Goal: Task Accomplishment & Management: Complete application form

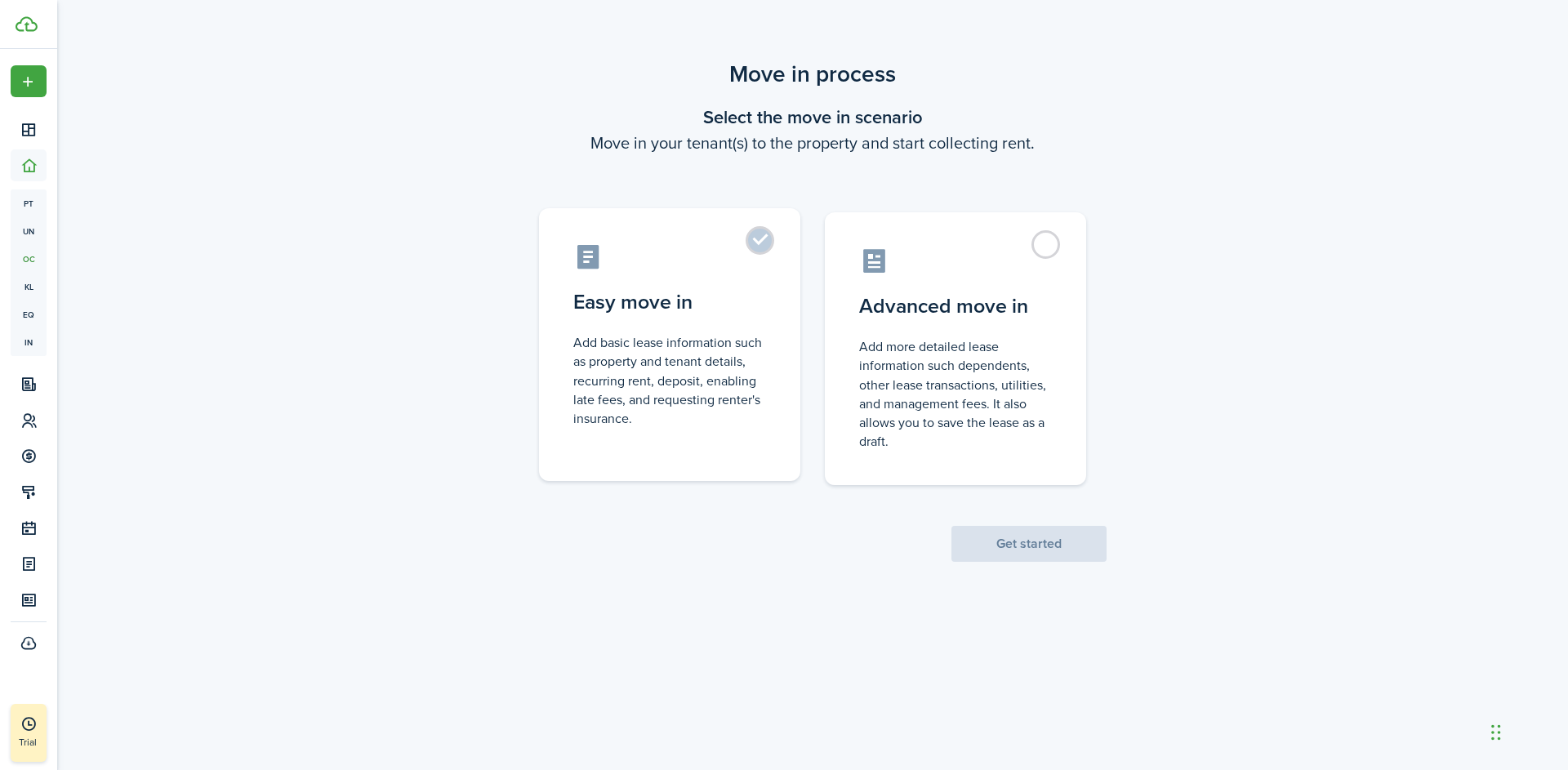
click at [762, 240] on label "Easy move in Add basic lease information such as property and tenant details, r…" at bounding box center [669, 344] width 261 height 273
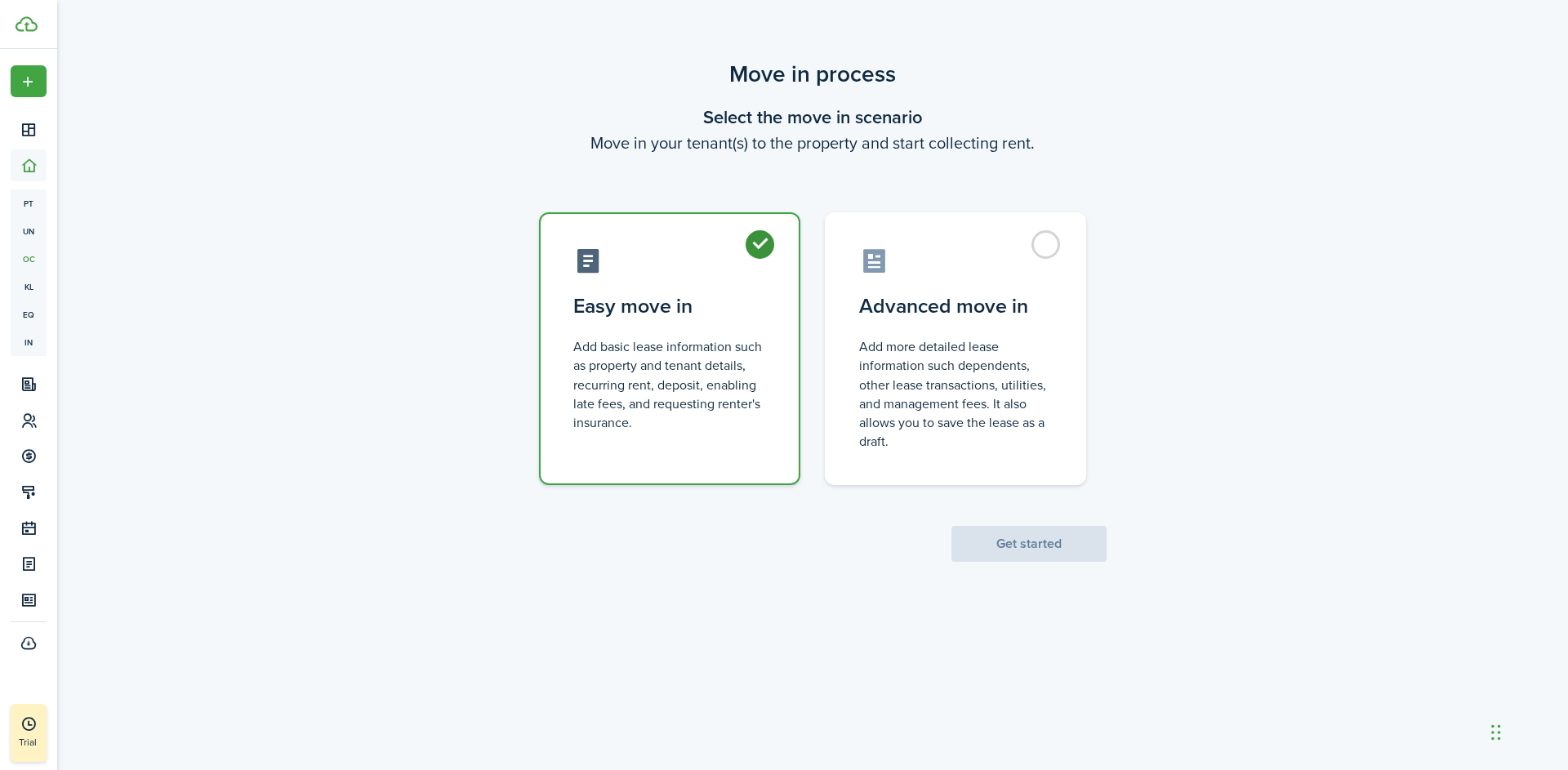
radio input "true"
click at [1049, 558] on button "Get started" at bounding box center [1029, 544] width 155 height 36
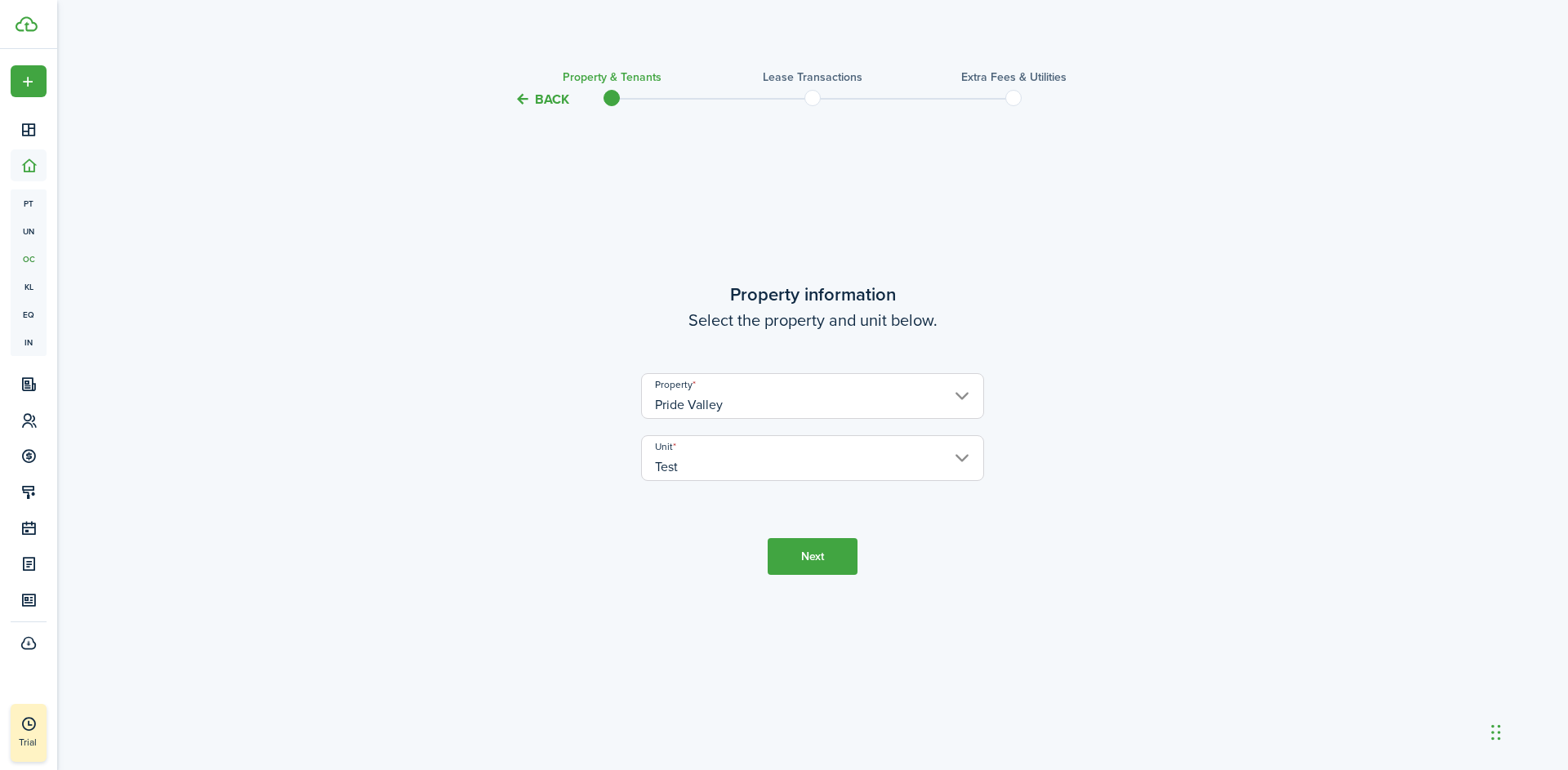
click at [805, 569] on button "Next" at bounding box center [812, 557] width 90 height 36
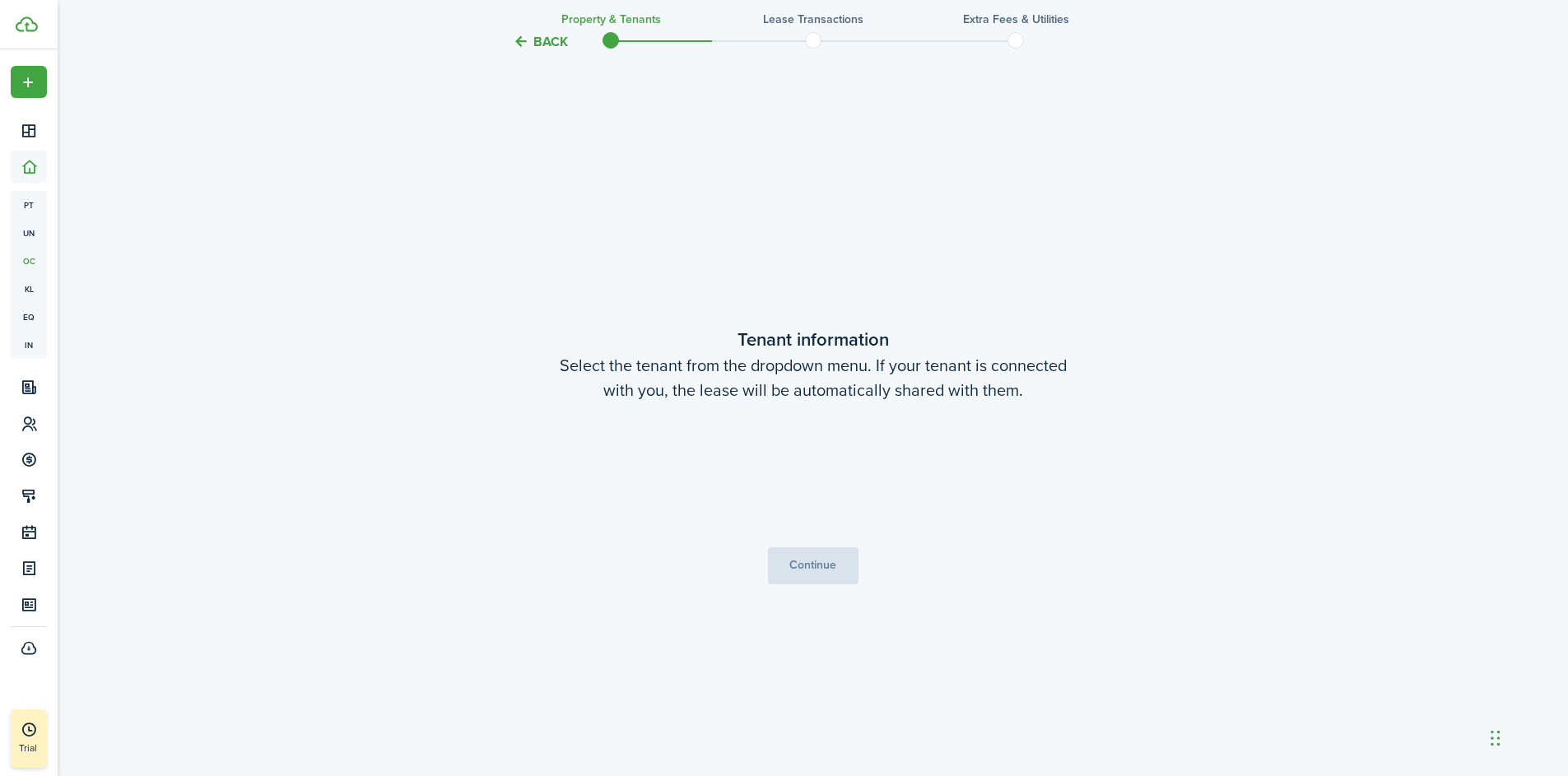
scroll to position [665, 0]
click at [766, 469] on span "Choose a tenant" at bounding box center [813, 474] width 344 height 28
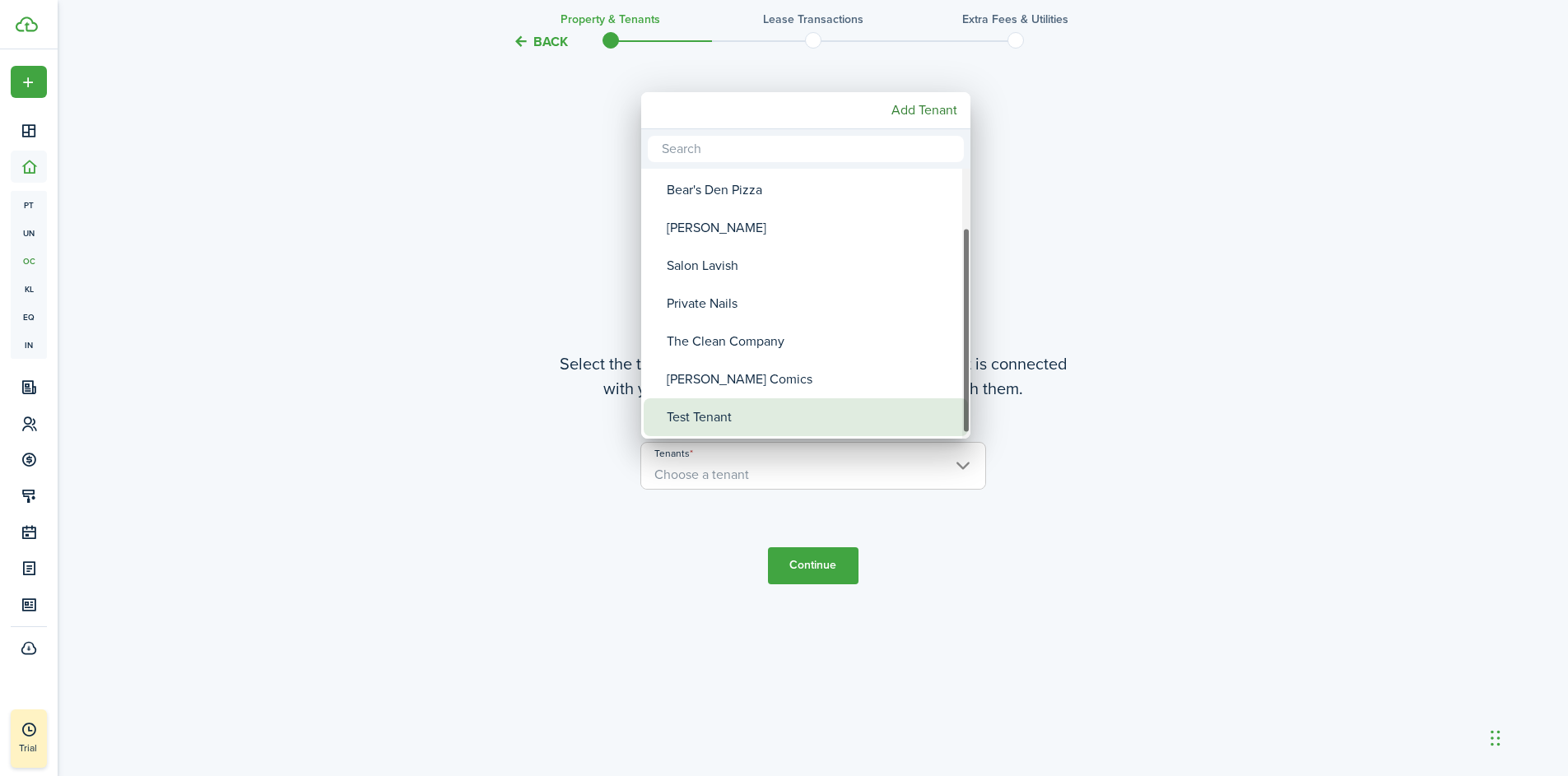
click at [737, 414] on div "Test Tenant" at bounding box center [812, 416] width 291 height 38
type input "Test Tenant"
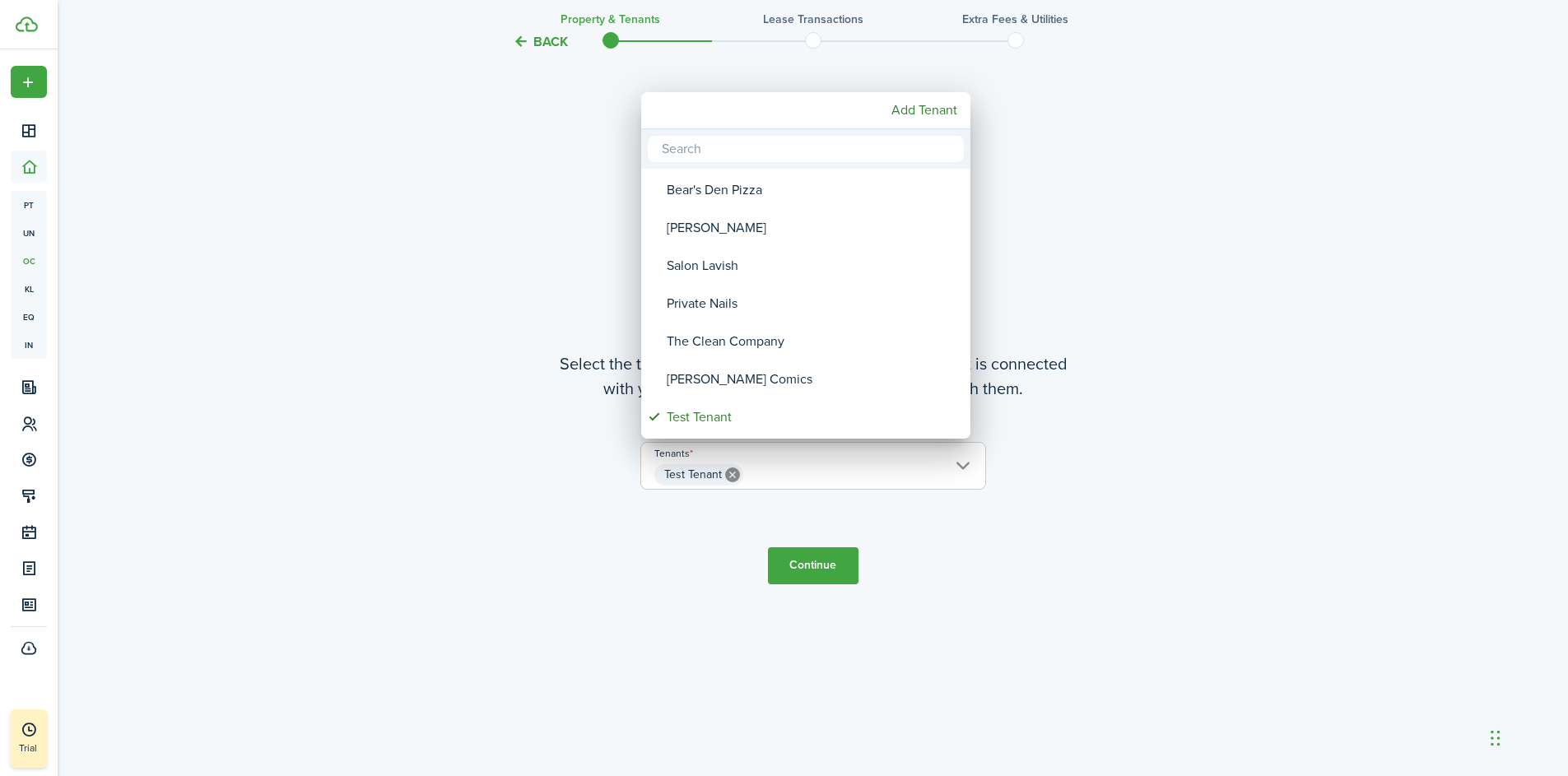
click at [982, 550] on div at bounding box center [783, 388] width 1831 height 1039
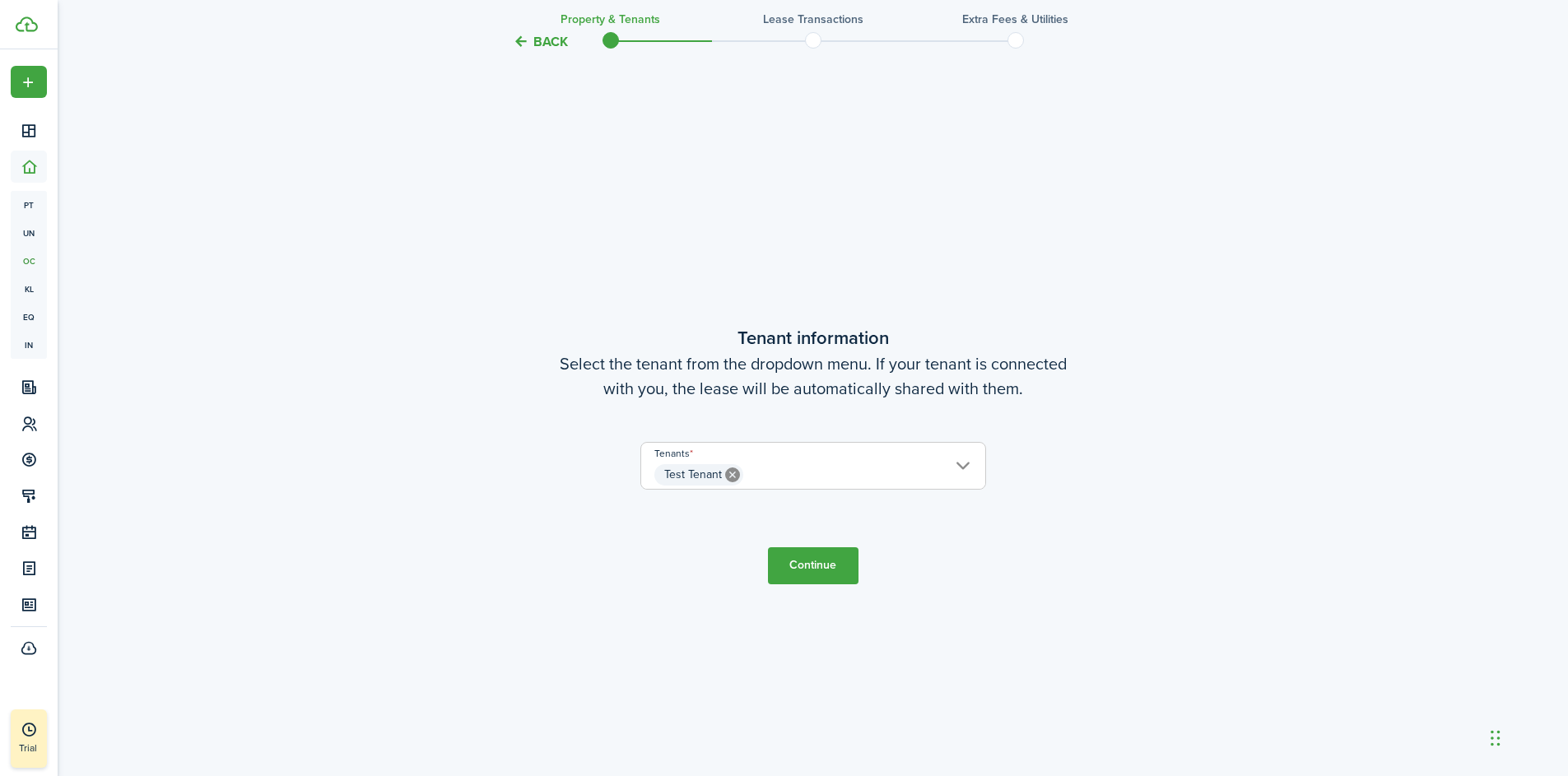
click at [816, 561] on button "Continue" at bounding box center [813, 566] width 91 height 37
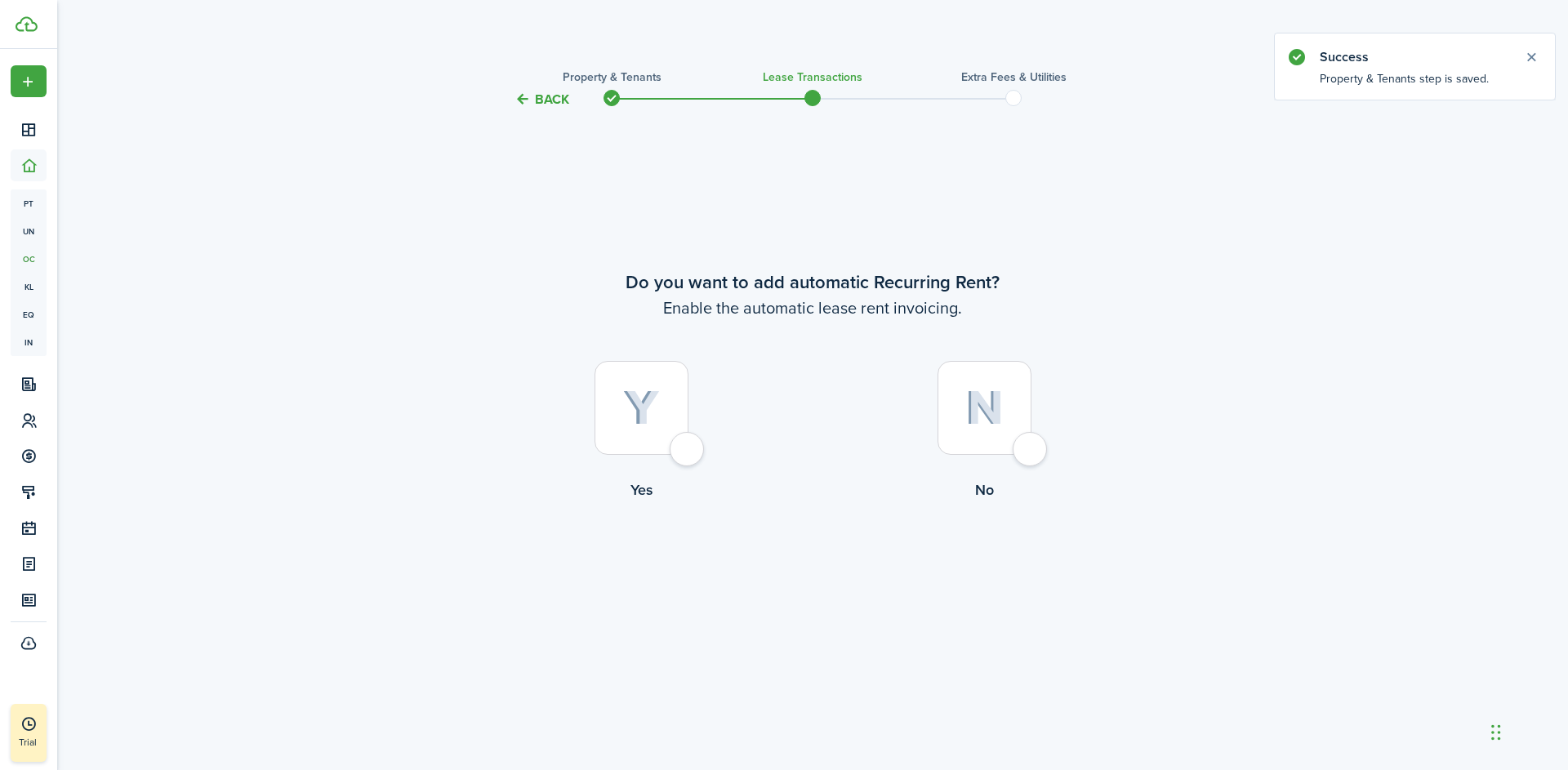
click at [689, 447] on div at bounding box center [641, 407] width 94 height 94
radio input "true"
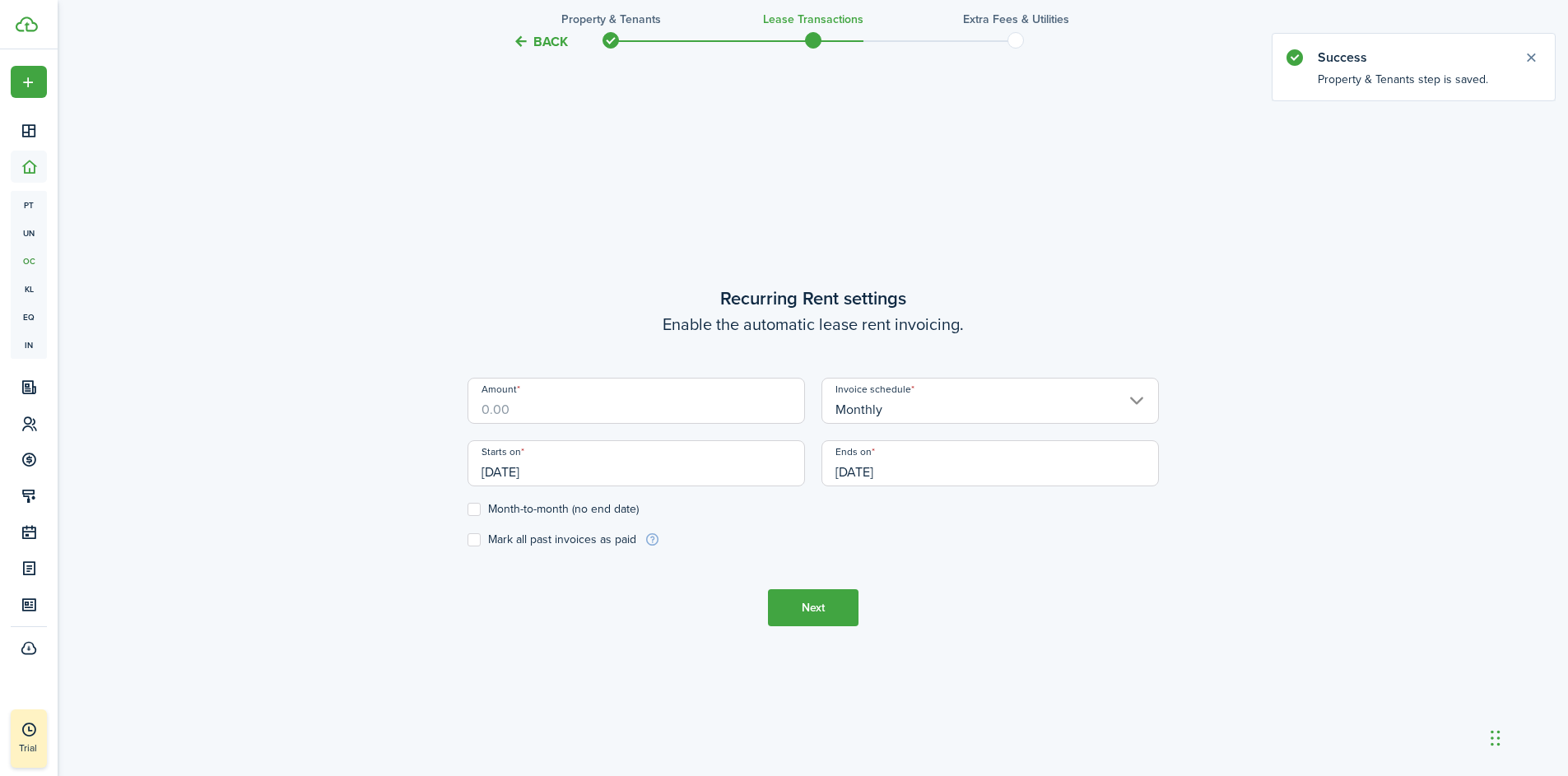
scroll to position [665, 0]
click at [597, 411] on input "Amount" at bounding box center [636, 399] width 338 height 46
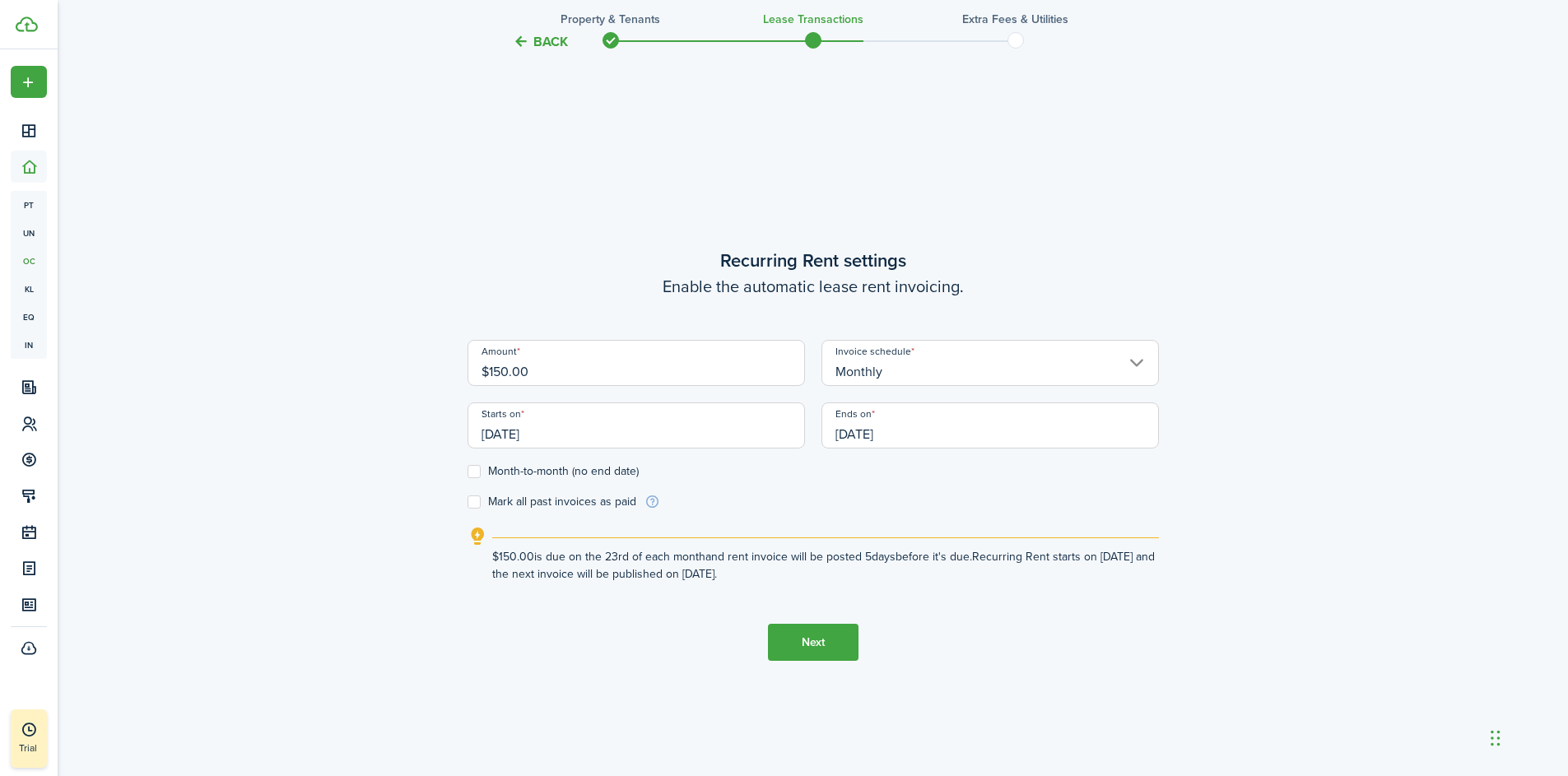
click at [766, 434] on input "[DATE]" at bounding box center [636, 425] width 338 height 46
type input "$150.00"
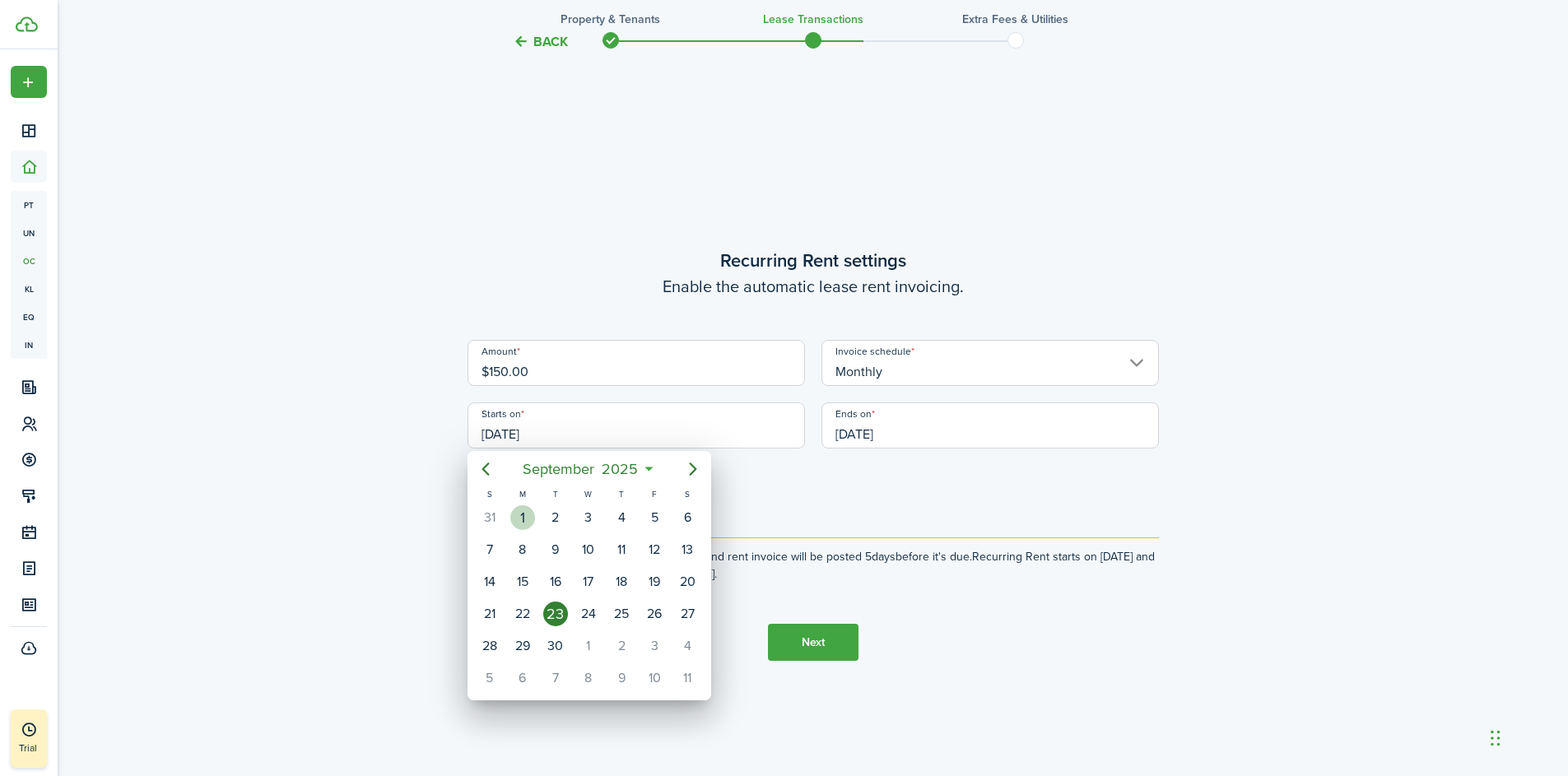
click at [526, 516] on div "1" at bounding box center [523, 518] width 25 height 25
type input "[DATE]"
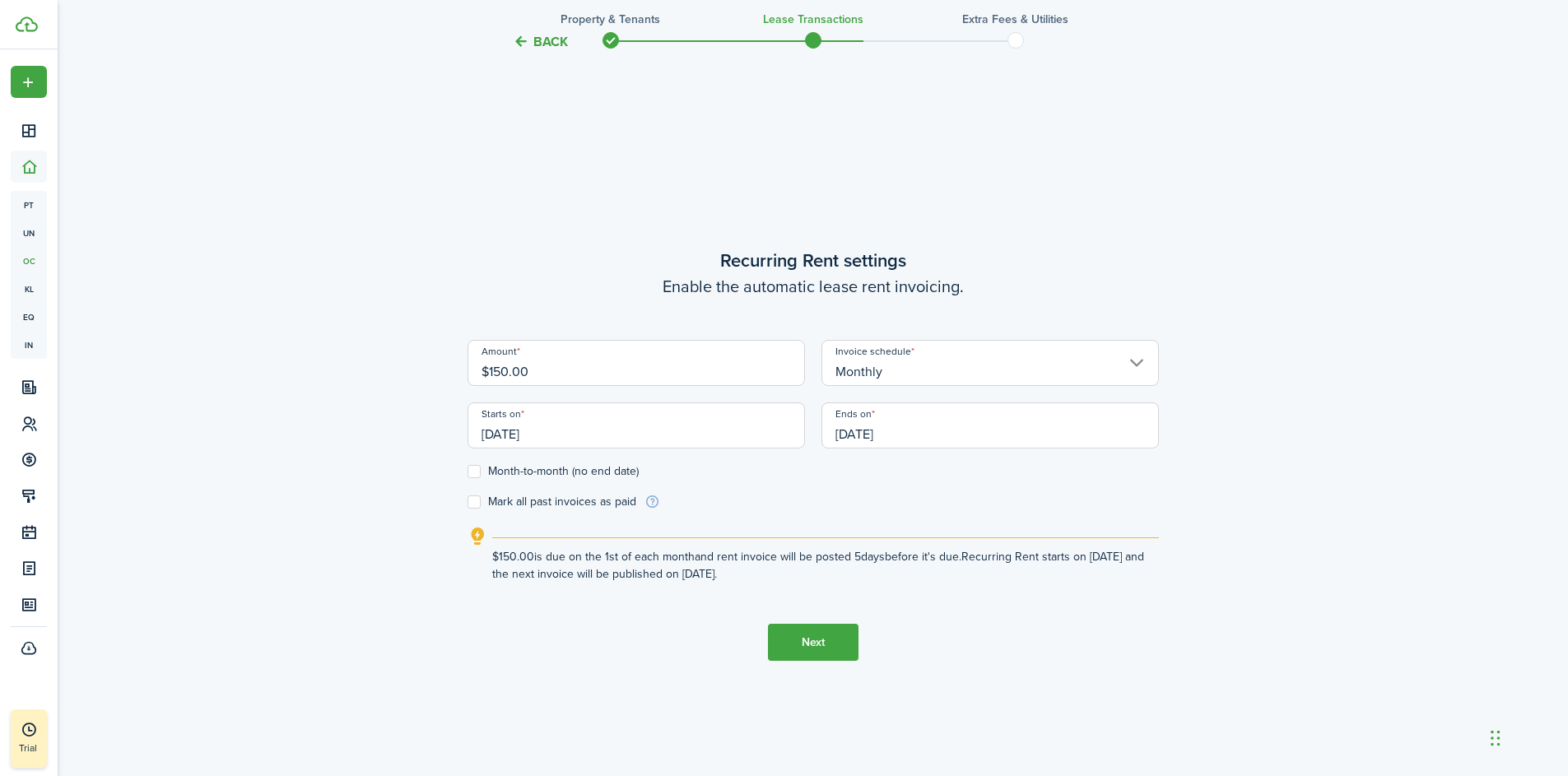
click at [971, 435] on input "[DATE]" at bounding box center [990, 425] width 338 height 46
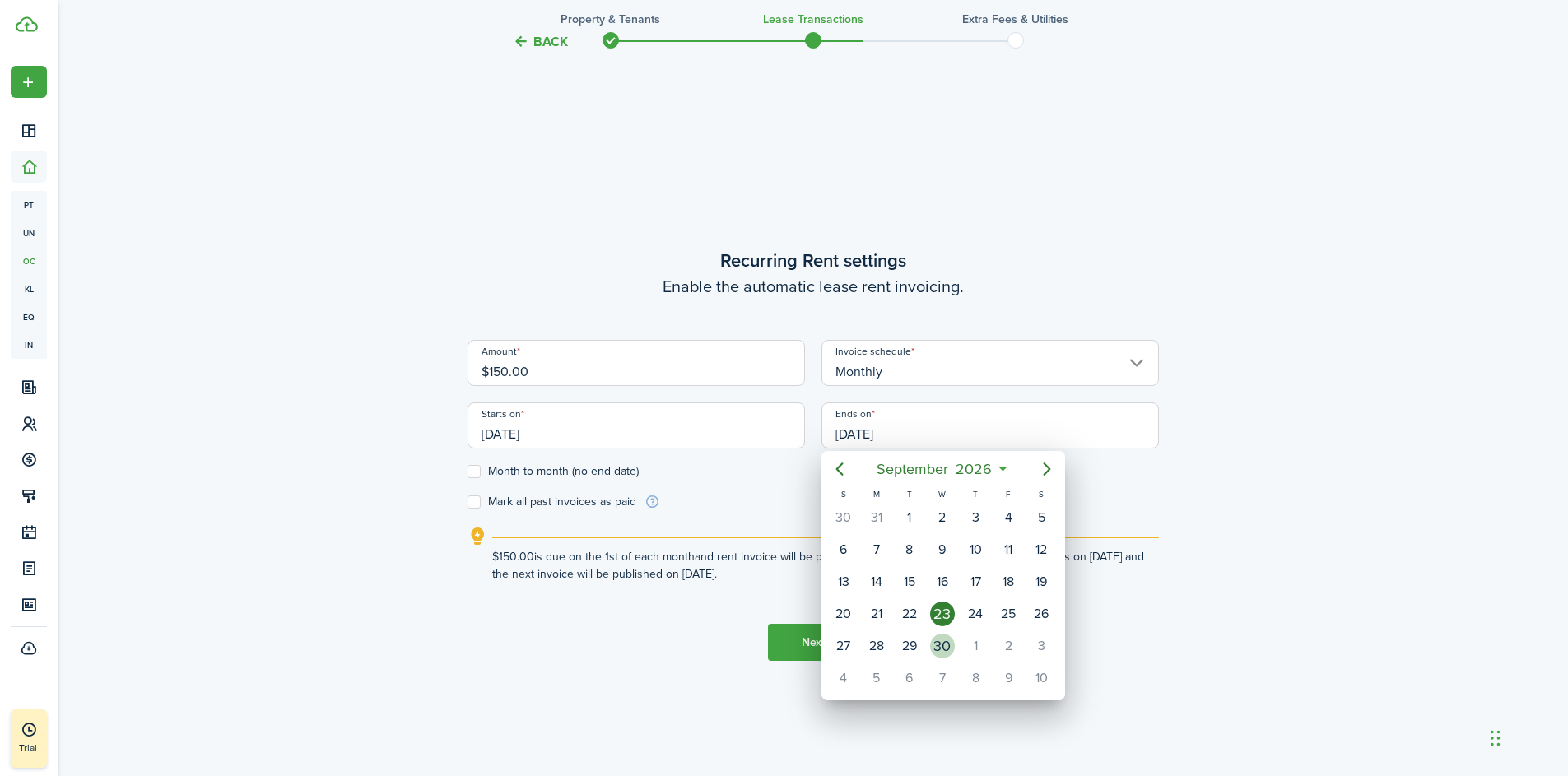
click at [947, 654] on div "30" at bounding box center [943, 646] width 25 height 25
type input "[DATE]"
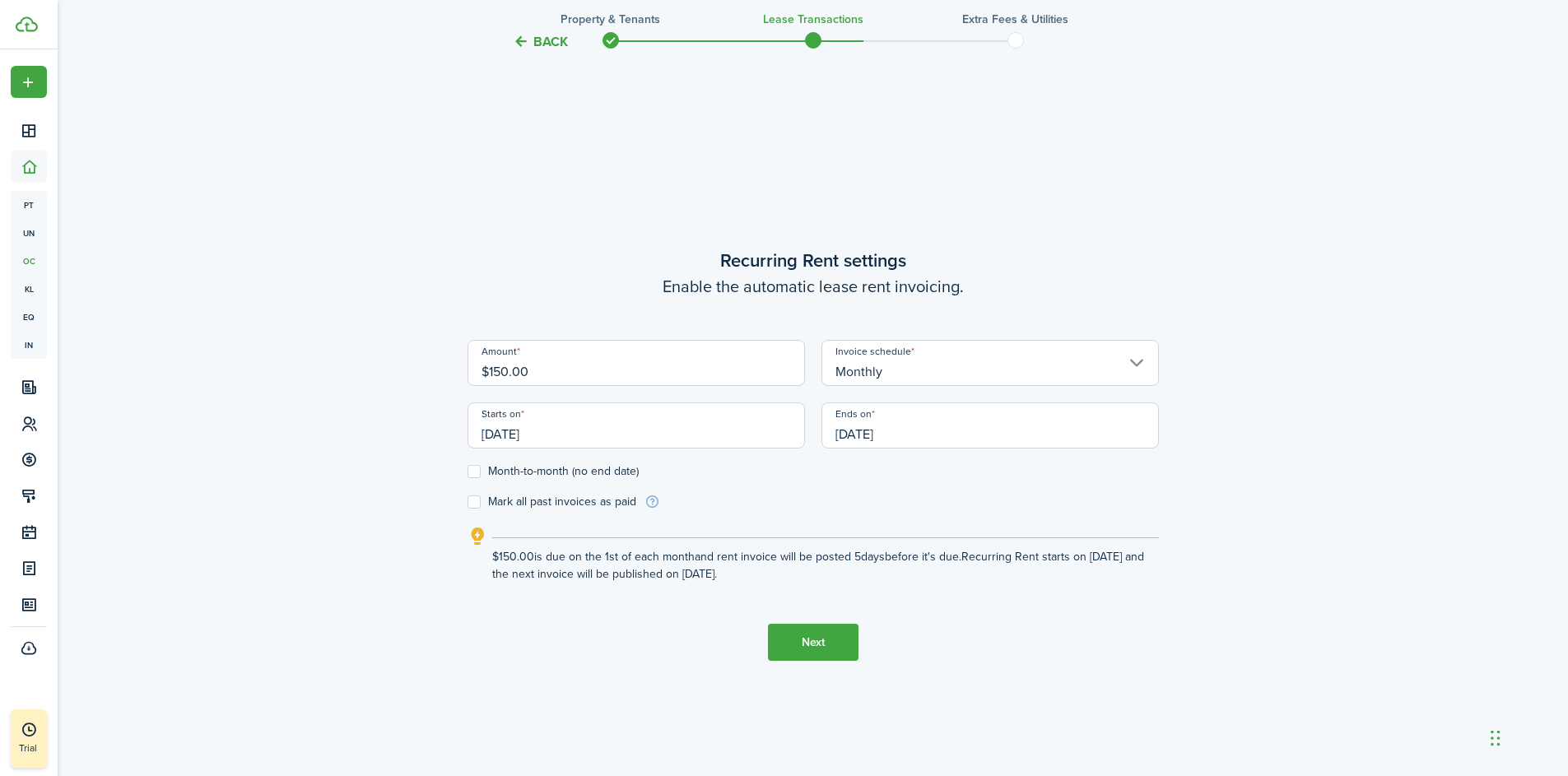
click at [474, 503] on label "Mark all past invoices as paid" at bounding box center [552, 502] width 169 height 13
click at [468, 503] on input "Mark all past invoices as paid" at bounding box center [467, 502] width 1 height 1
checkbox input "true"
click at [833, 646] on button "Next" at bounding box center [813, 642] width 91 height 37
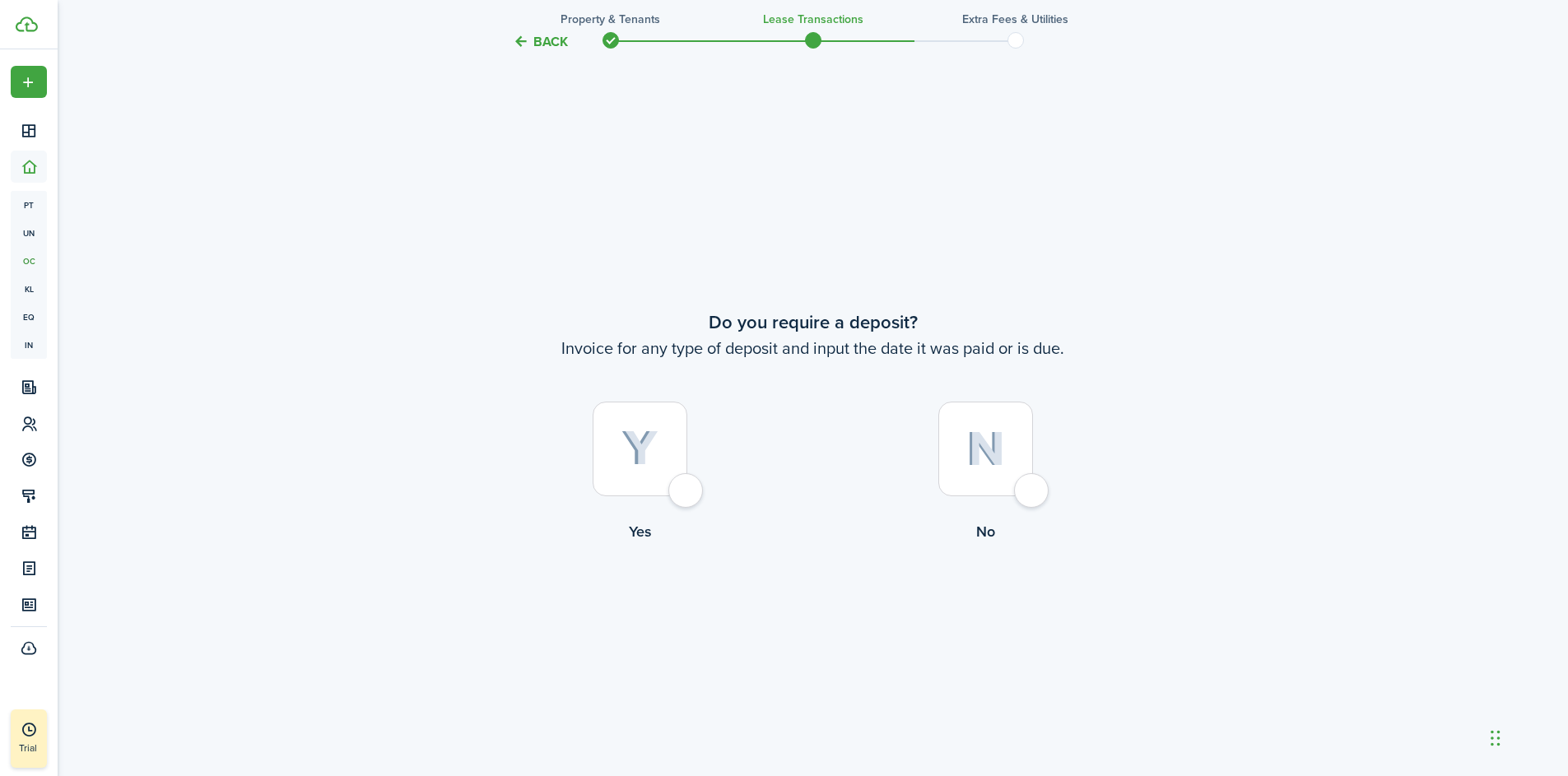
scroll to position [1441, 0]
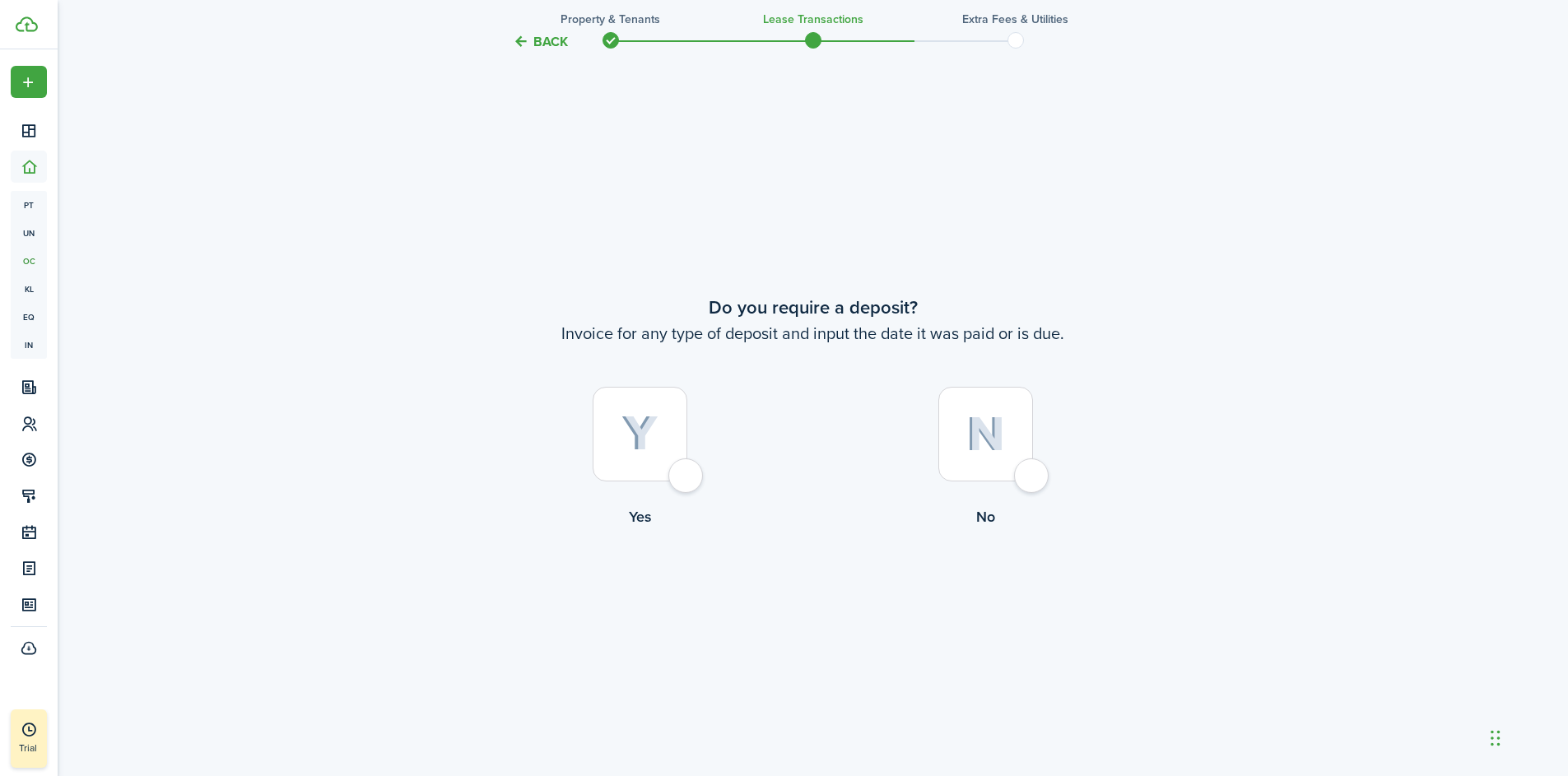
click at [1033, 481] on div at bounding box center [986, 434] width 95 height 94
radio input "true"
click at [1024, 475] on div at bounding box center [986, 435] width 95 height 94
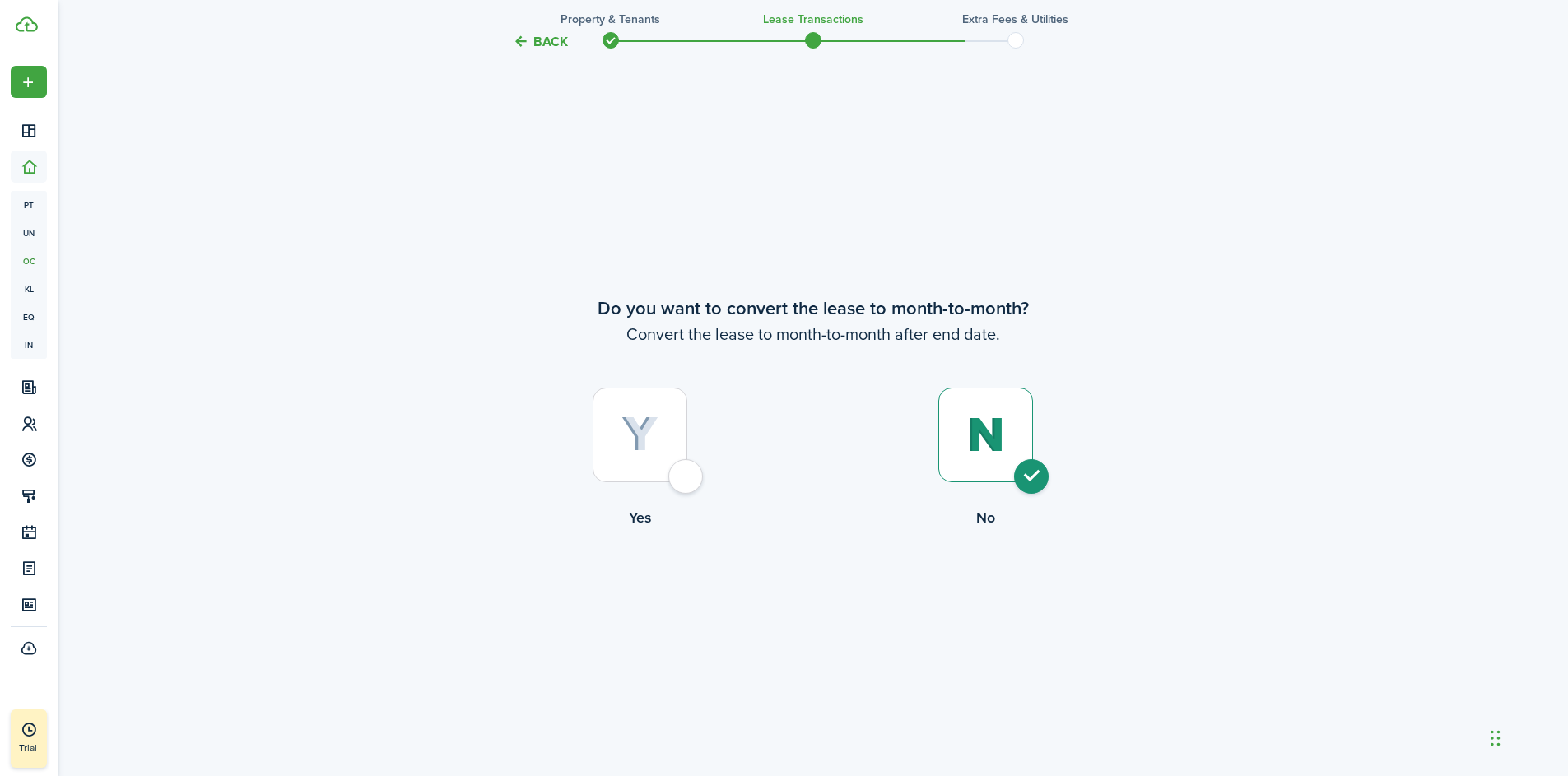
radio input "true"
click at [802, 602] on button "Continue" at bounding box center [813, 596] width 91 height 37
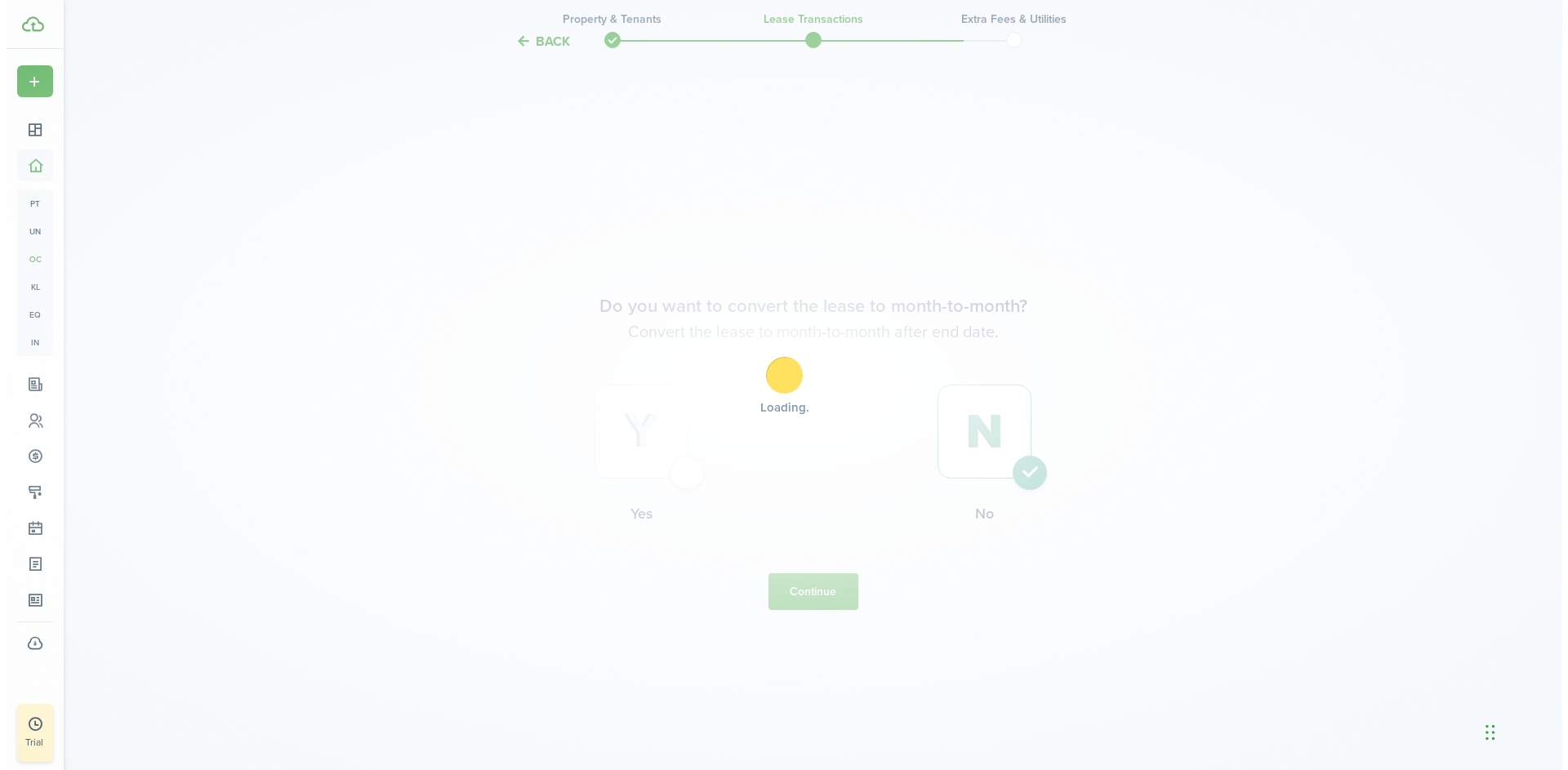
scroll to position [0, 0]
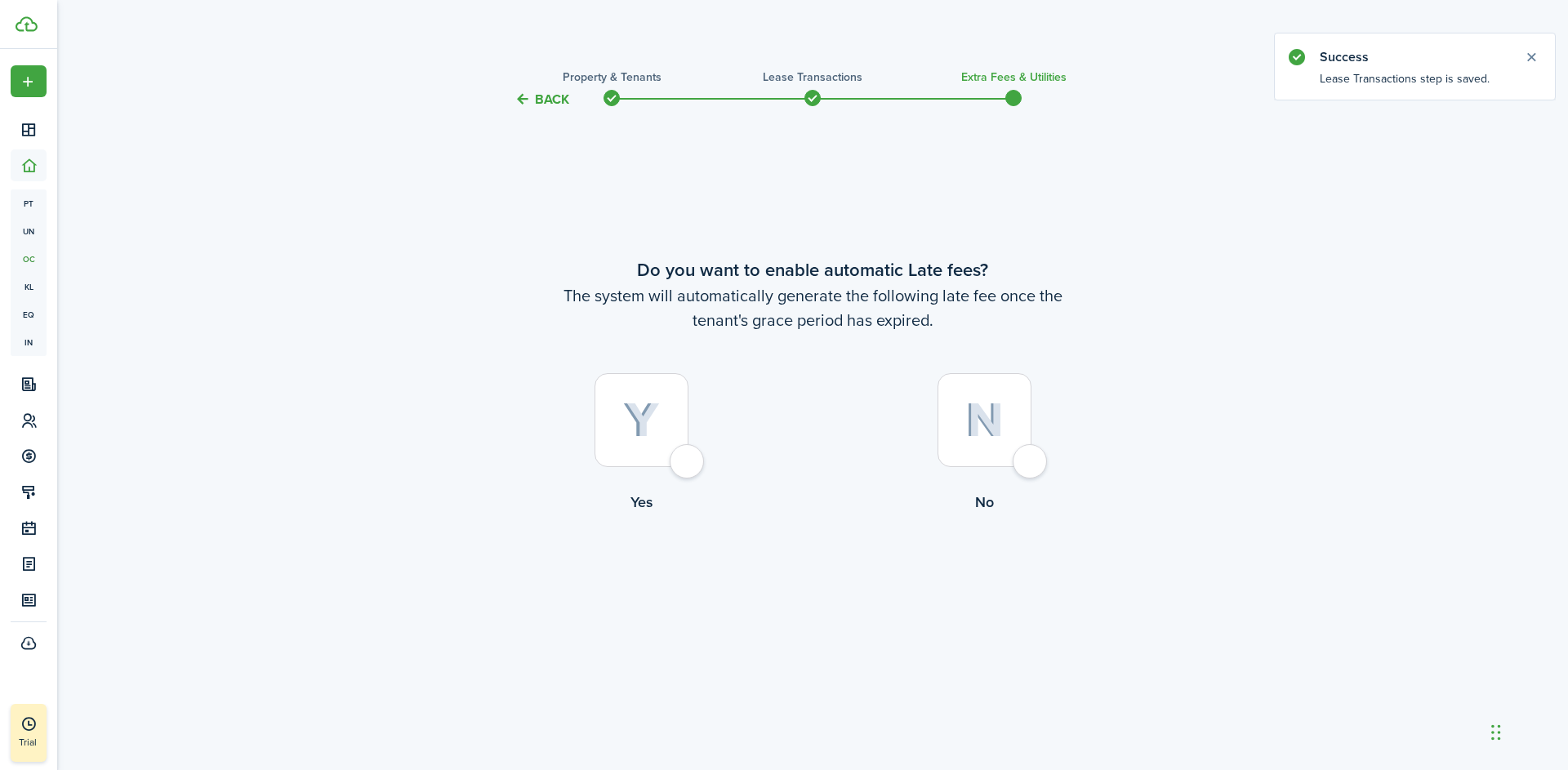
click at [1030, 455] on div at bounding box center [984, 420] width 94 height 94
radio input "true"
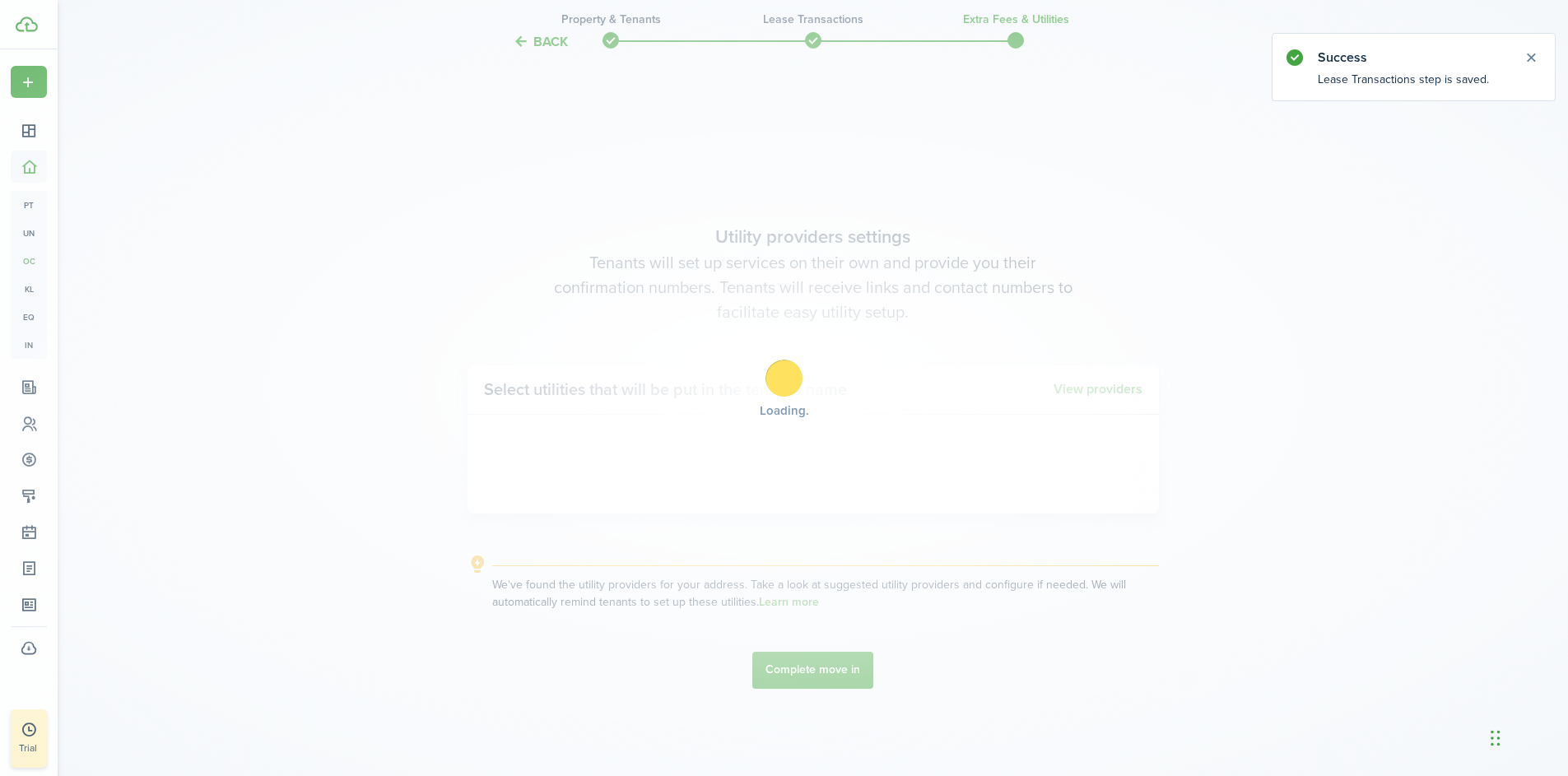
scroll to position [665, 0]
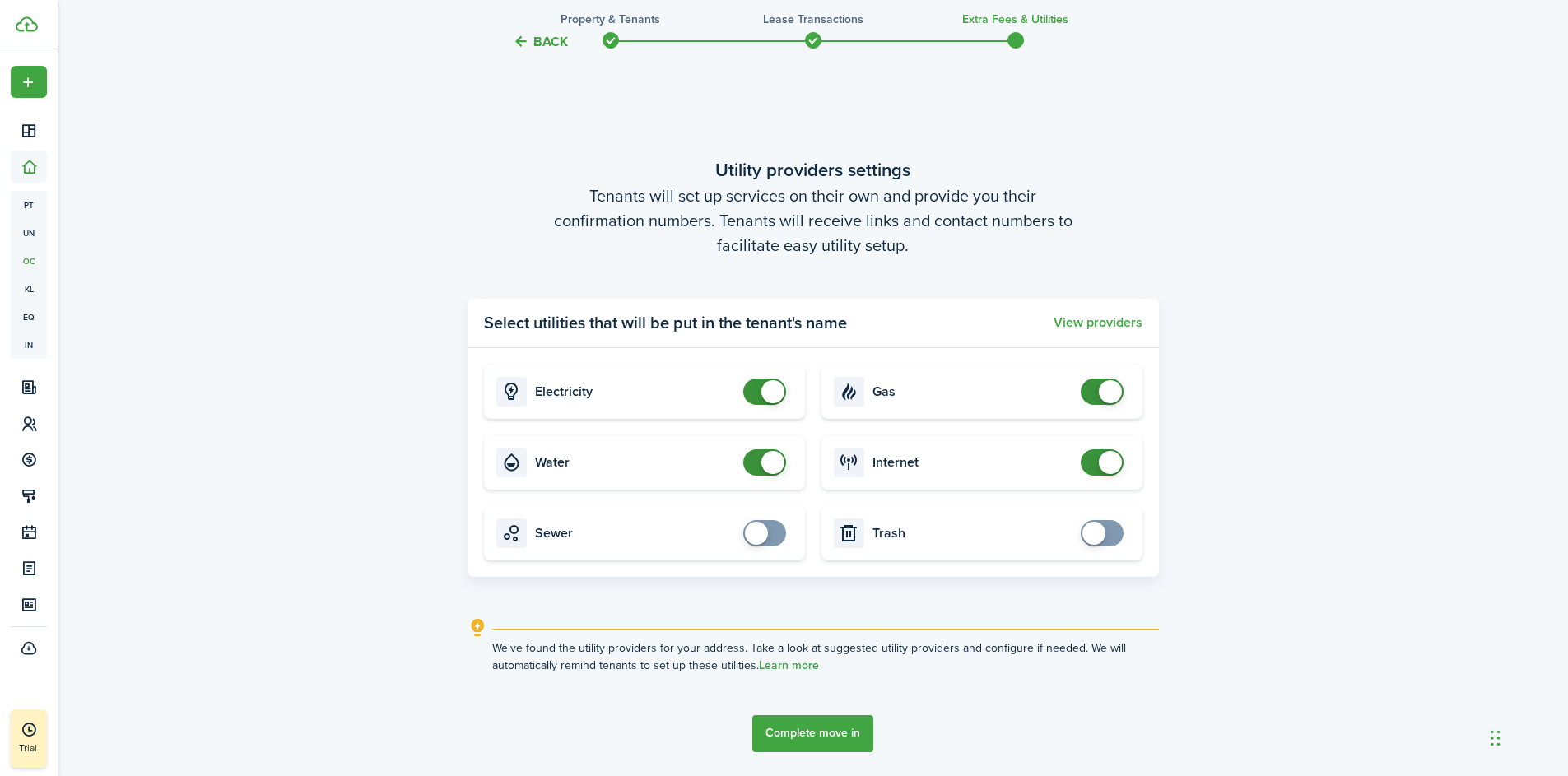
checkbox input "false"
click at [768, 391] on span at bounding box center [773, 391] width 23 height 23
checkbox input "false"
click at [765, 458] on span at bounding box center [773, 463] width 23 height 23
checkbox input "false"
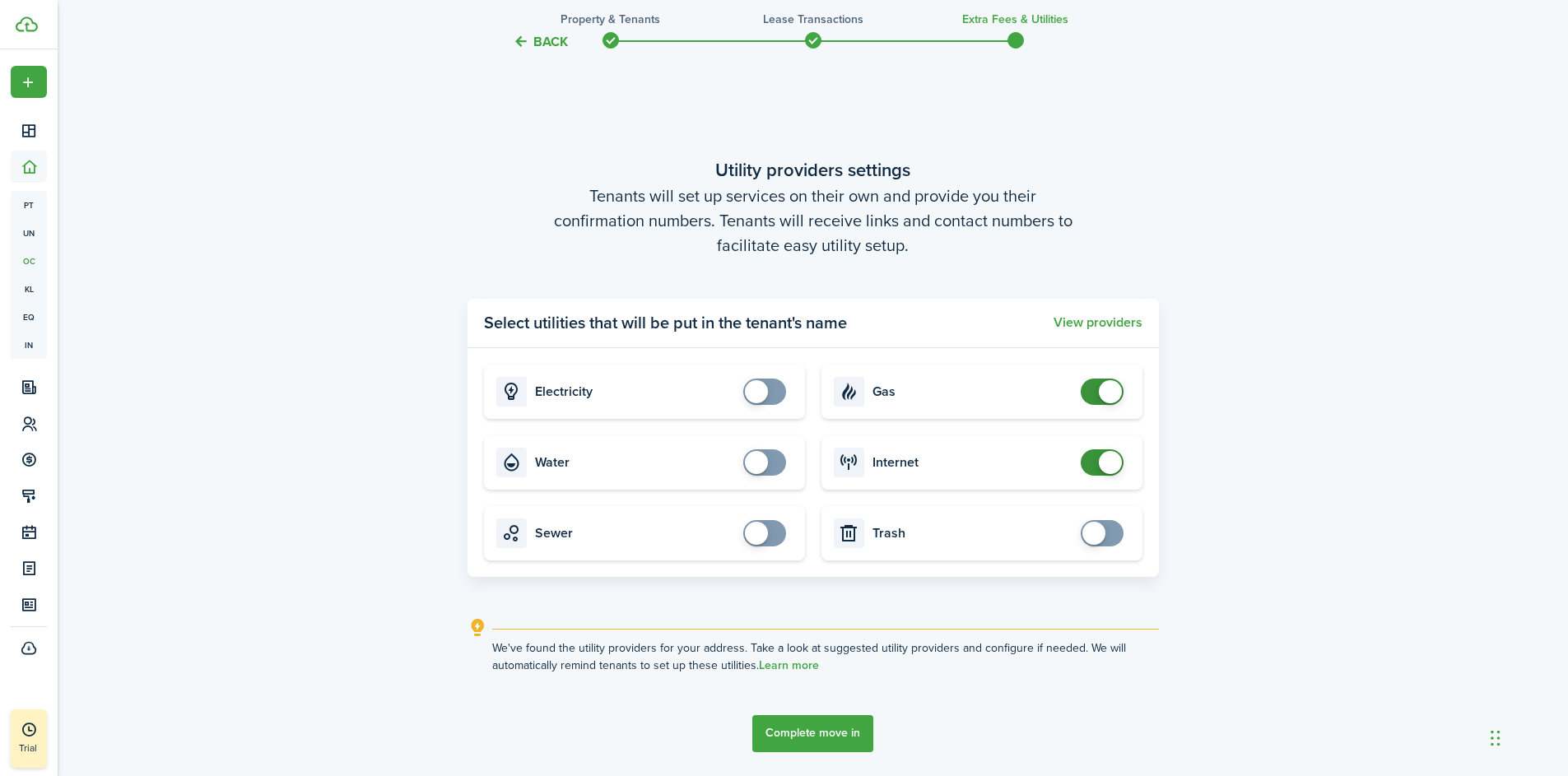
click at [1105, 389] on span at bounding box center [1111, 391] width 23 height 23
checkbox input "false"
click at [1103, 465] on span at bounding box center [1111, 463] width 23 height 23
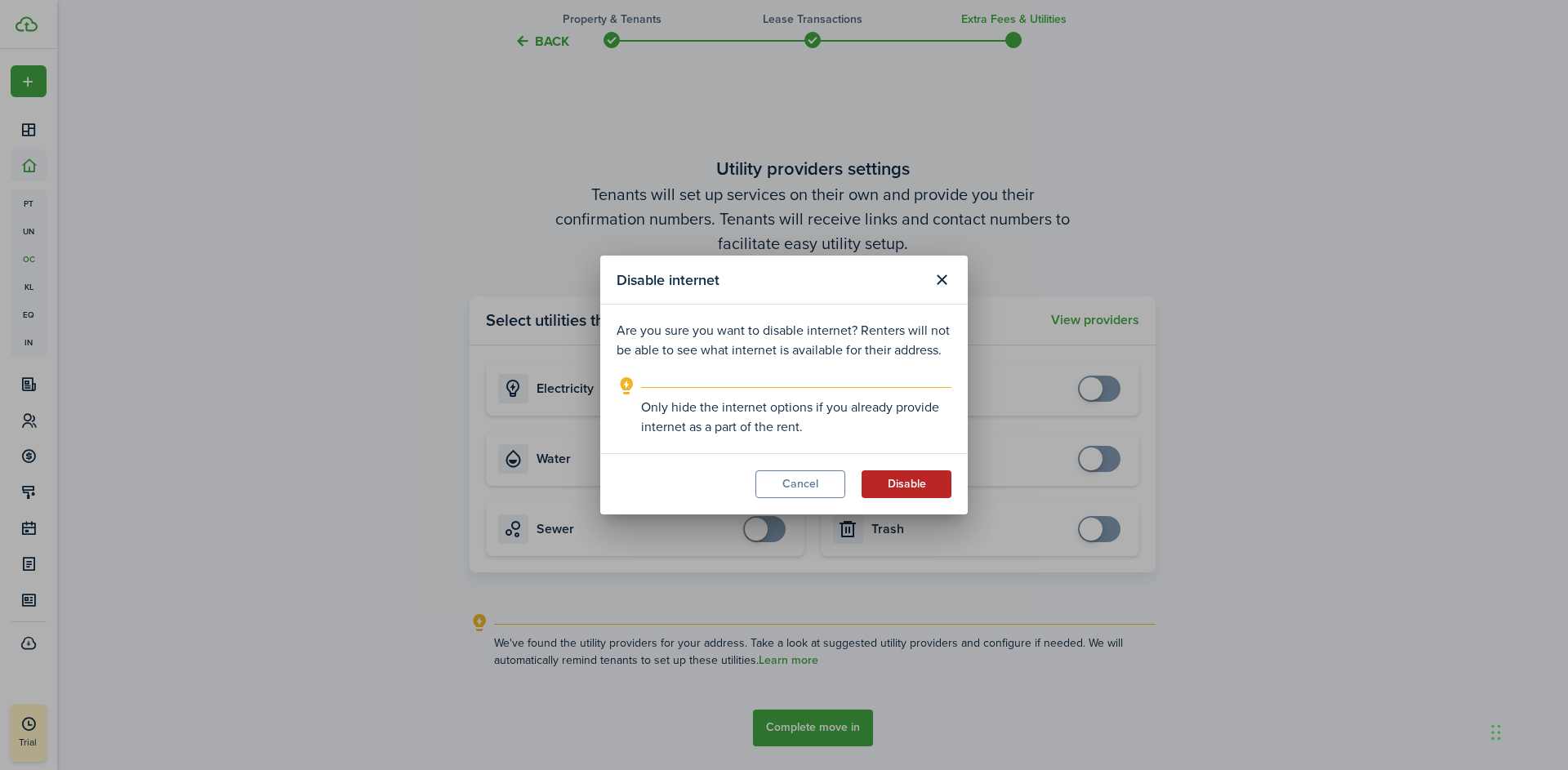
click at [915, 491] on button "Disable" at bounding box center [907, 484] width 90 height 28
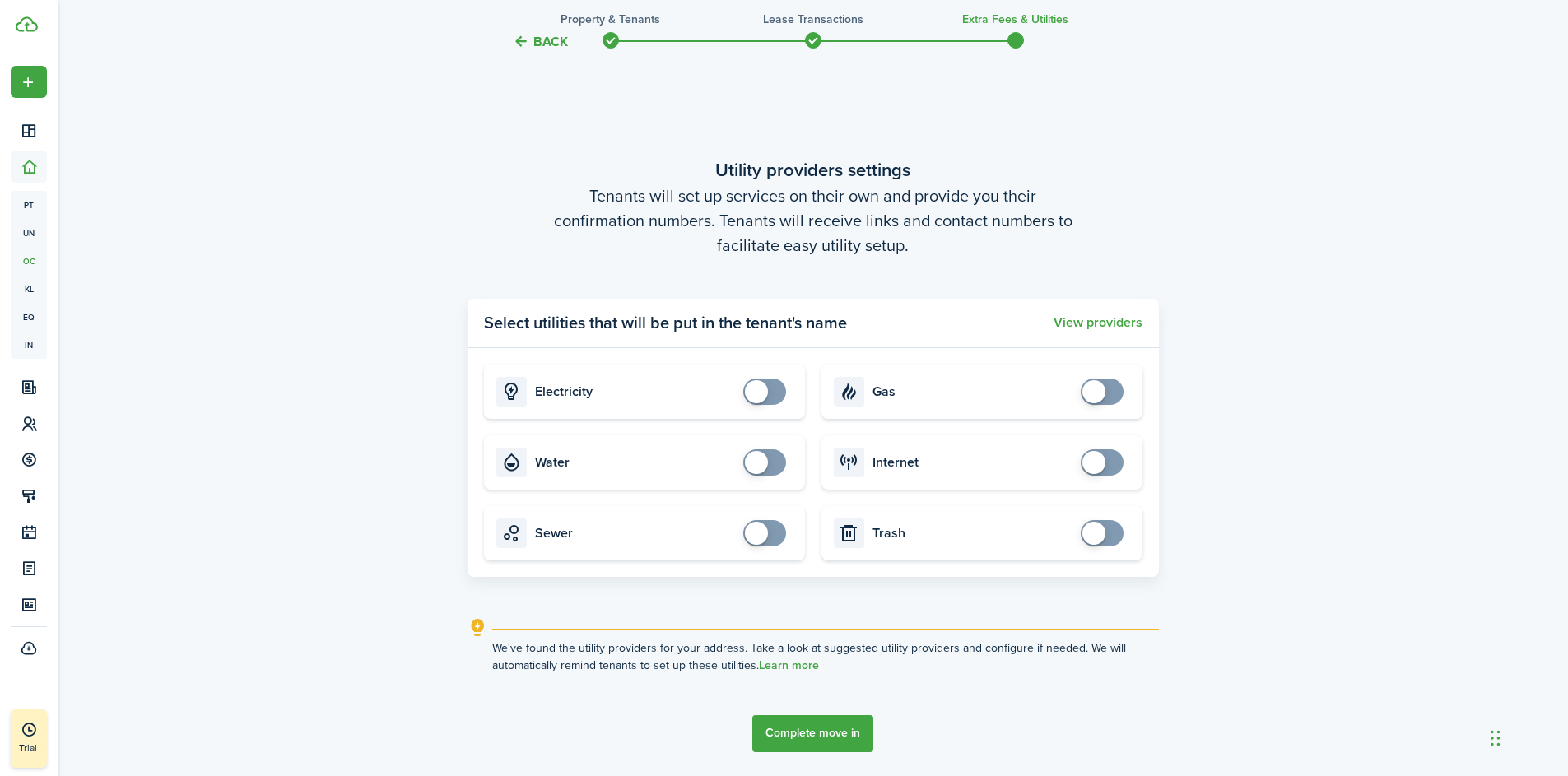
click at [828, 731] on button "Complete move in" at bounding box center [812, 734] width 121 height 37
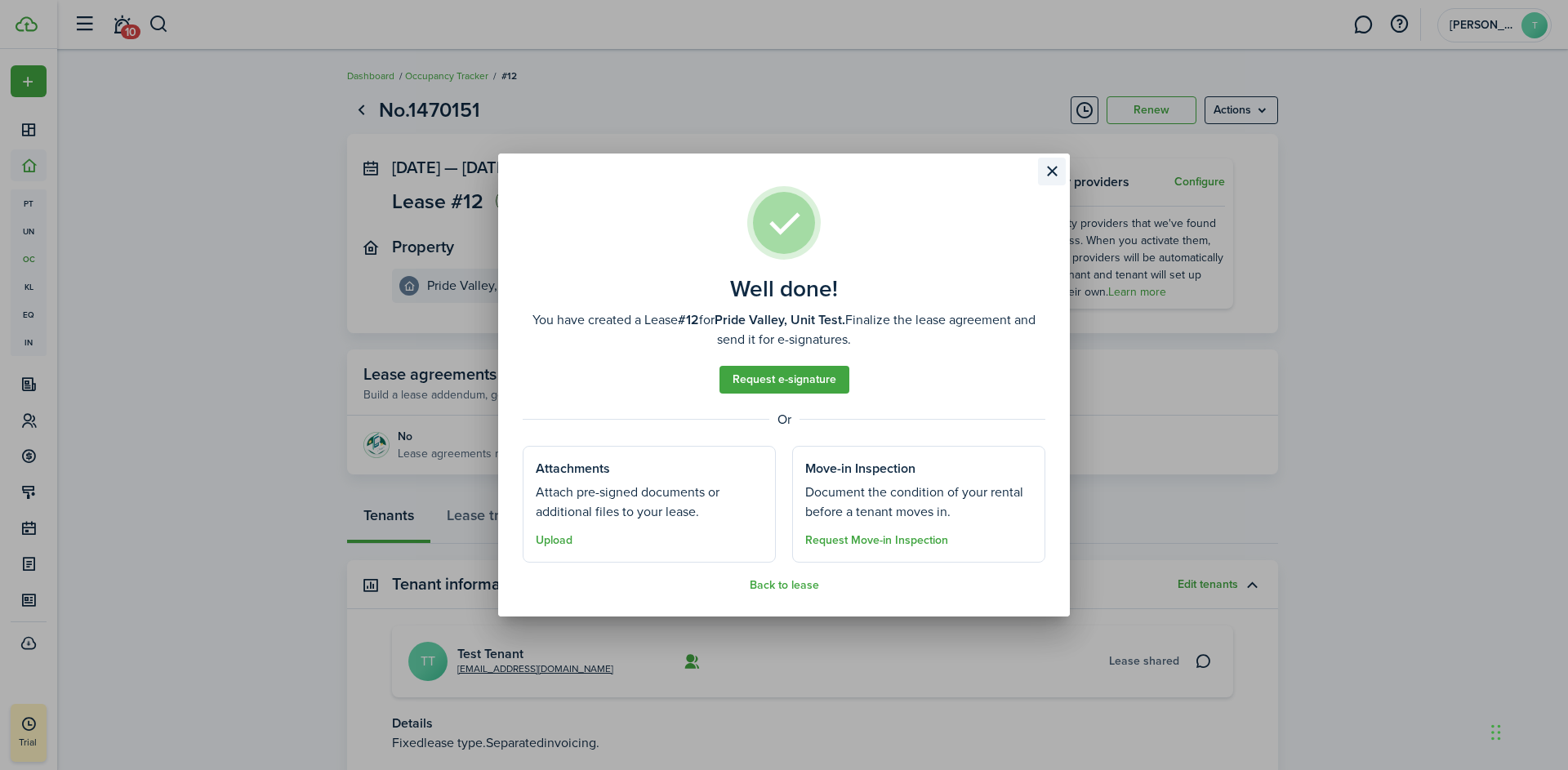
click at [1052, 169] on button "Close modal" at bounding box center [1051, 171] width 28 height 28
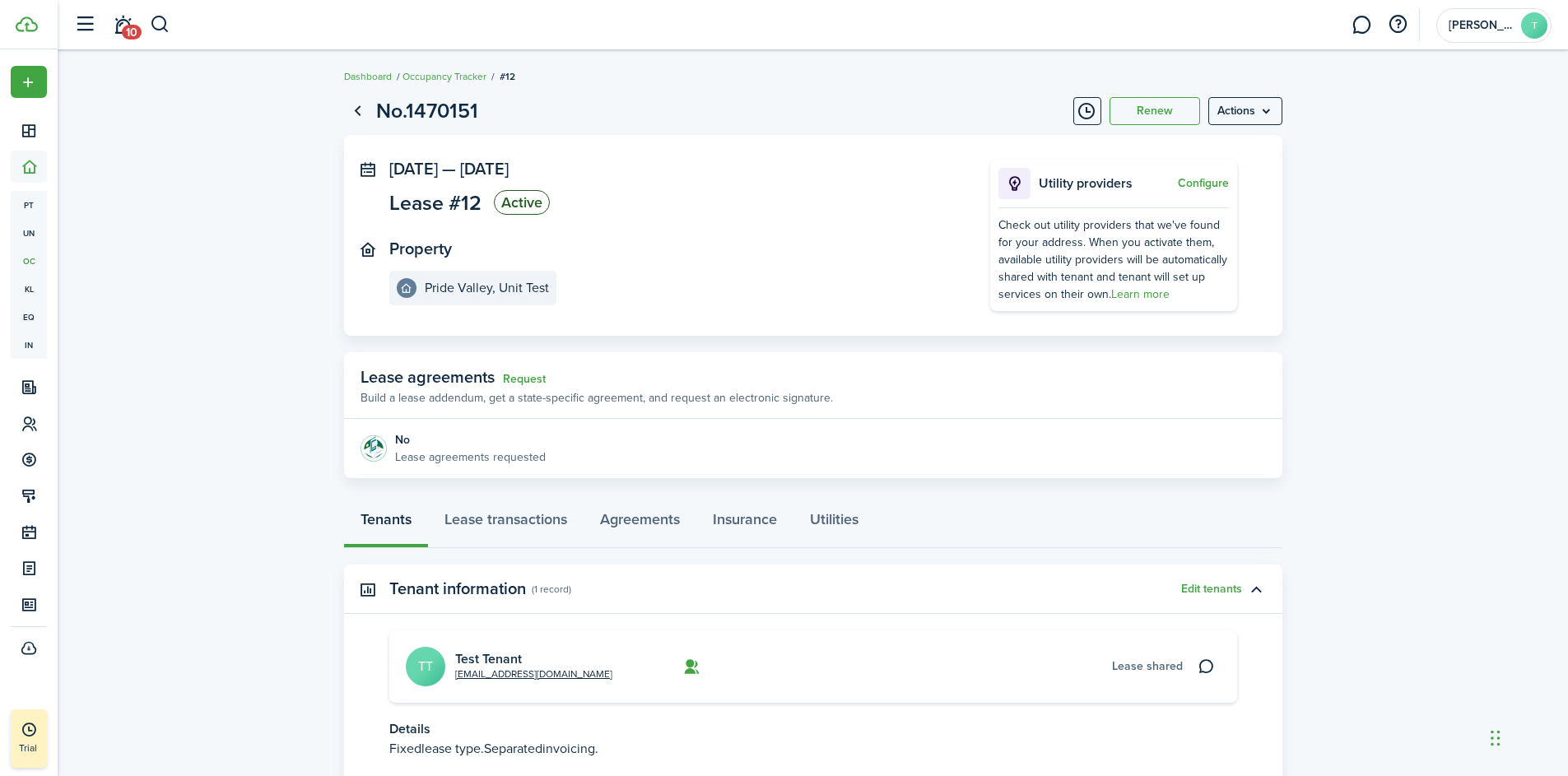
click at [216, 472] on lease-view "No.1470151 Renew Actions [DATE] — [DATE] Lease #12 Active Property [GEOGRAPHIC_…" at bounding box center [813, 471] width 1511 height 770
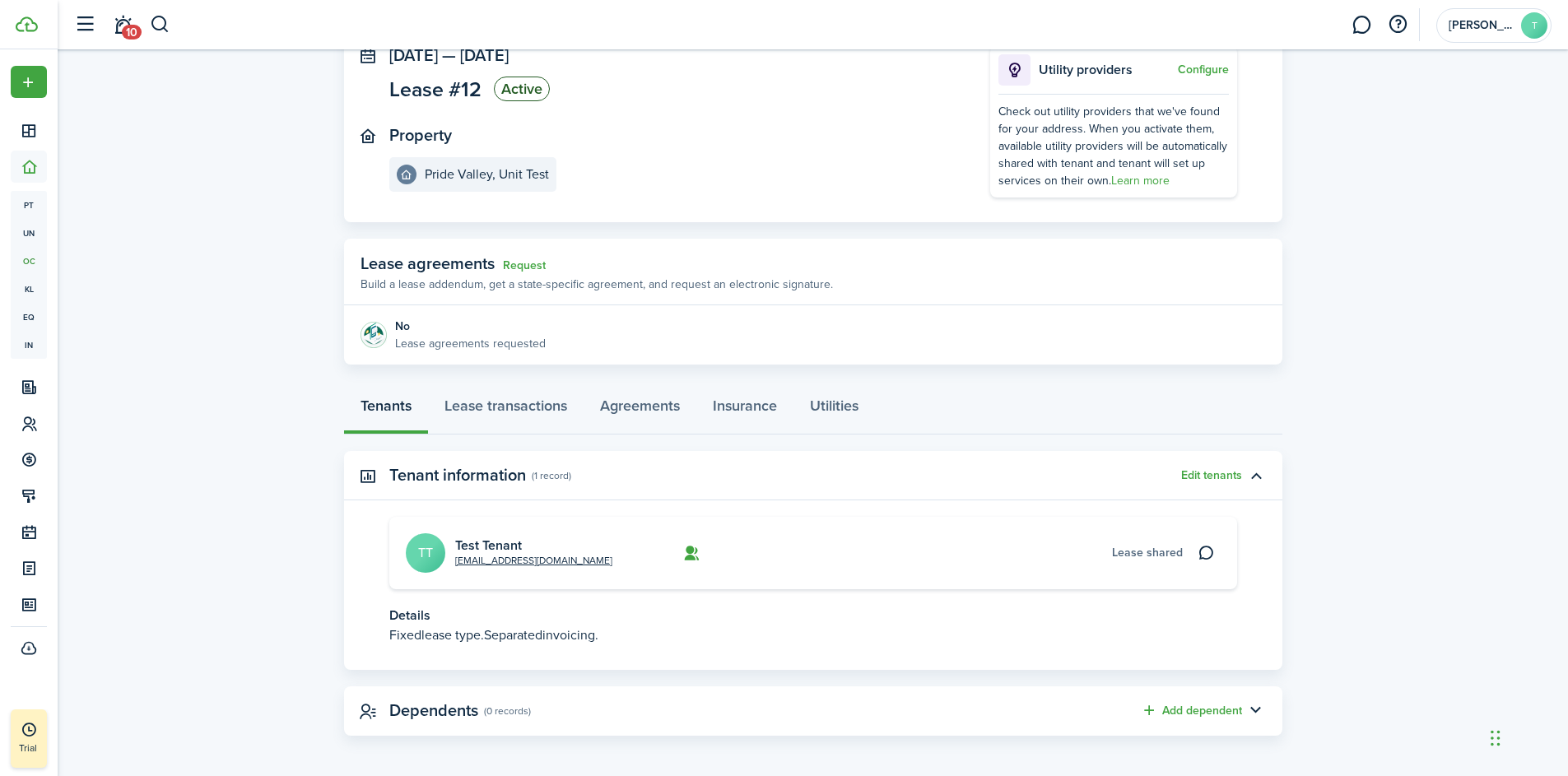
scroll to position [119, 0]
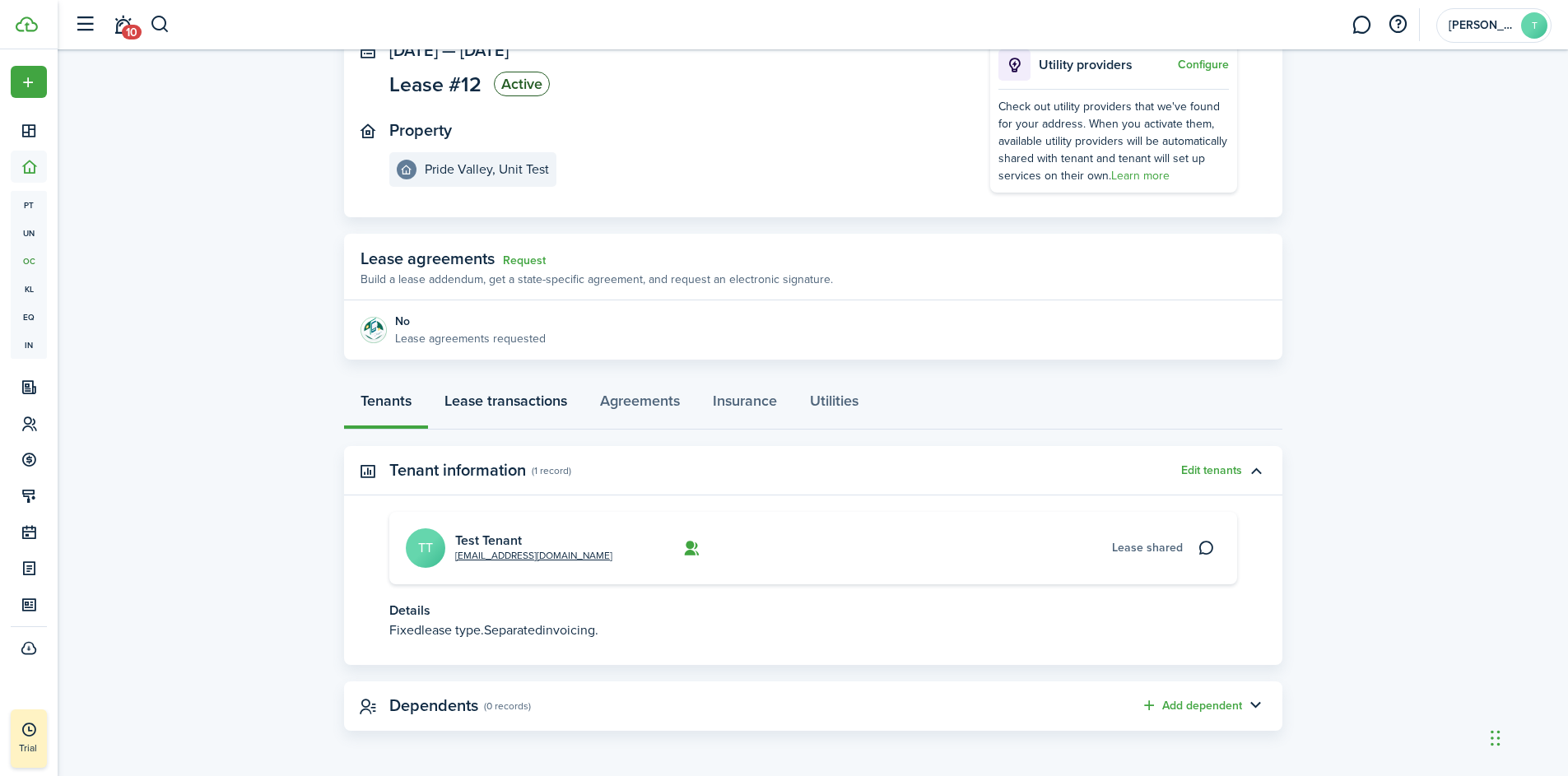
click at [469, 393] on link "Lease transactions" at bounding box center [505, 404] width 155 height 49
